Goal: Answer question/provide support: Answer question/provide support

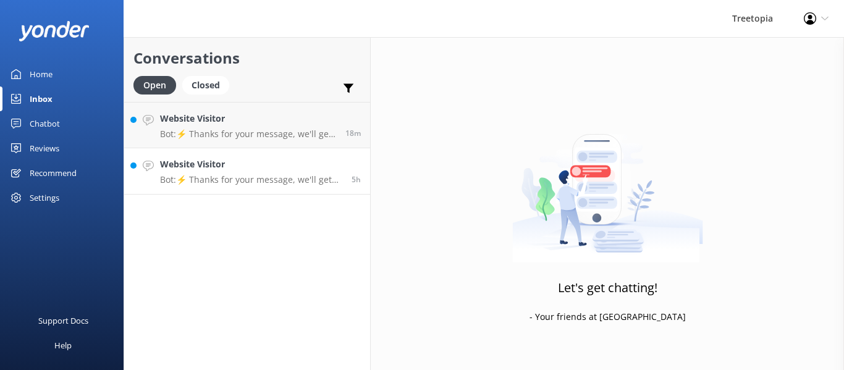
click at [250, 174] on div "Website Visitor Bot: ⚡ Thanks for your message, we'll get back to you as soon a…" at bounding box center [251, 171] width 182 height 27
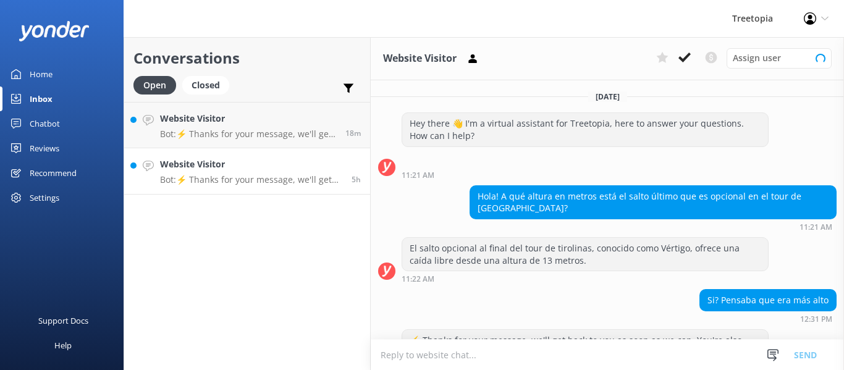
scroll to position [79, 0]
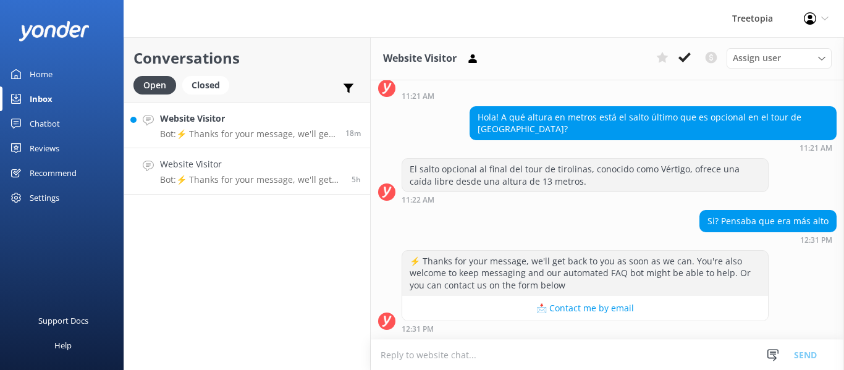
click at [226, 114] on h4 "Website Visitor" at bounding box center [248, 119] width 176 height 14
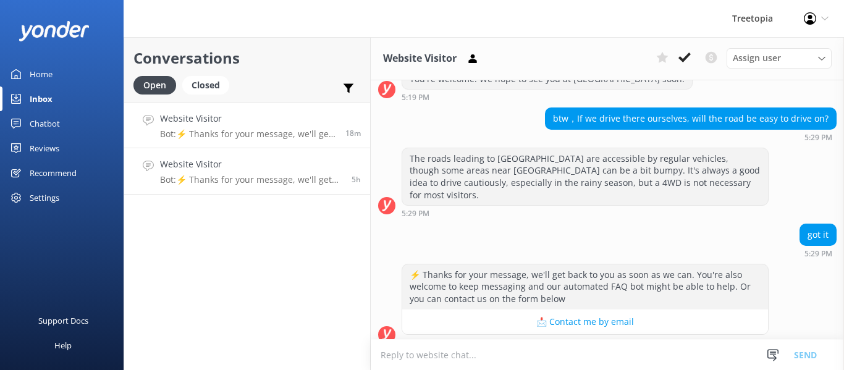
scroll to position [495, 0]
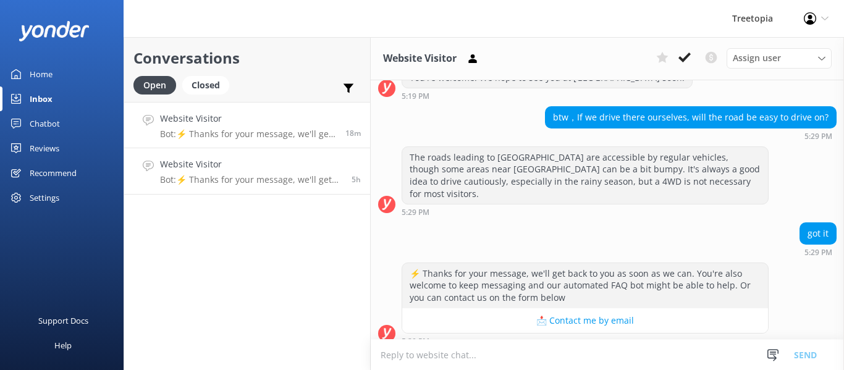
click at [240, 177] on p "Bot: ⚡ Thanks for your message, we'll get back to you as soon as we can. You're…" at bounding box center [251, 179] width 182 height 11
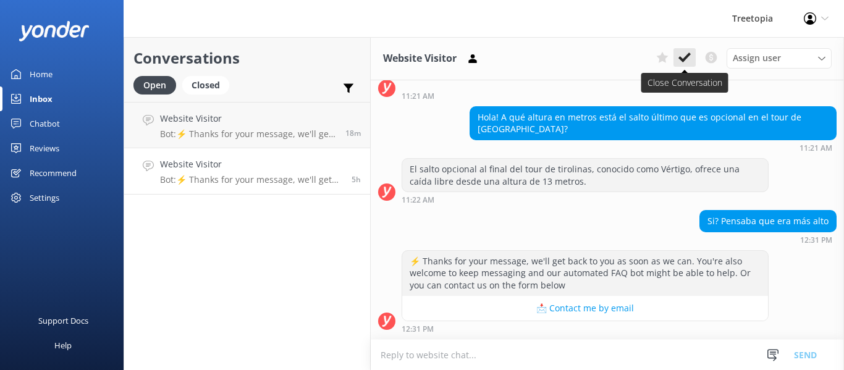
click at [693, 56] on button at bounding box center [685, 57] width 22 height 19
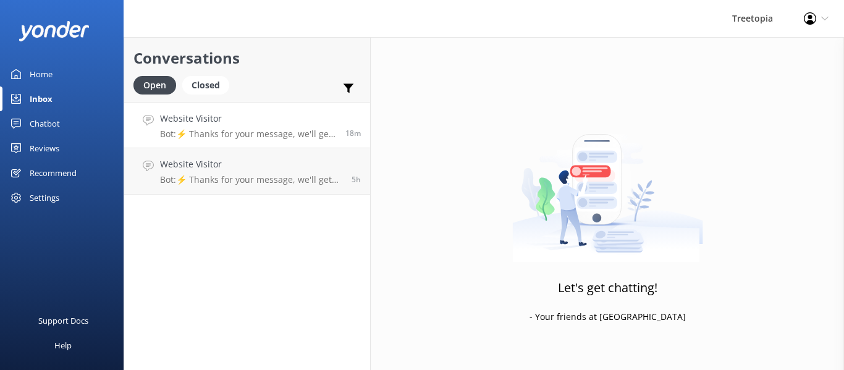
click at [268, 123] on h4 "Website Visitor" at bounding box center [248, 119] width 176 height 14
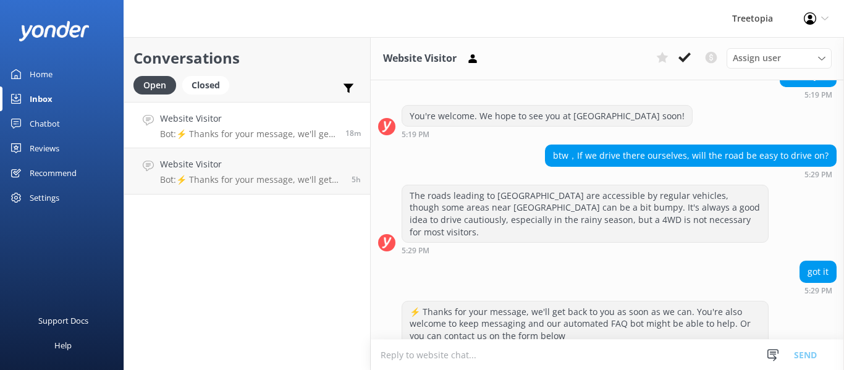
scroll to position [495, 0]
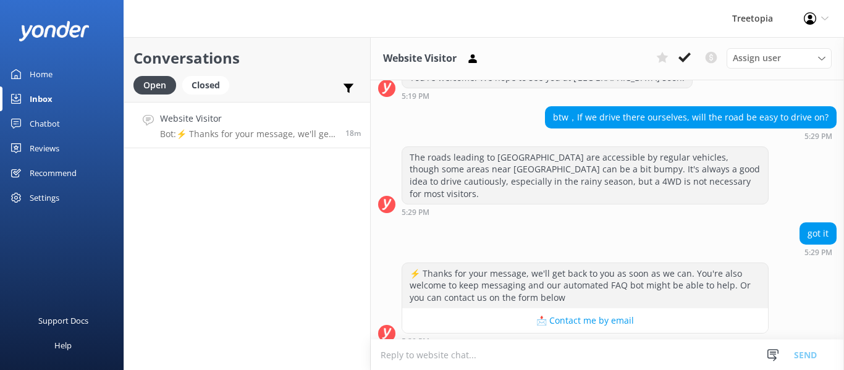
click at [272, 130] on p "Bot: ⚡ Thanks for your message, we'll get back to you as soon as we can. You're…" at bounding box center [248, 134] width 176 height 11
click at [685, 57] on icon at bounding box center [685, 57] width 12 height 12
